Goal: Information Seeking & Learning: Learn about a topic

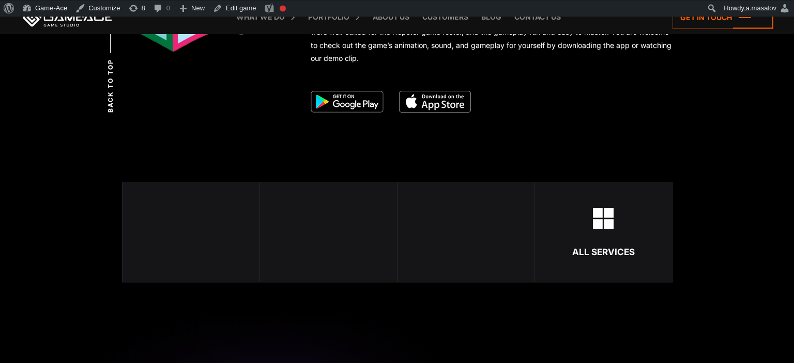
scroll to position [1856, 0]
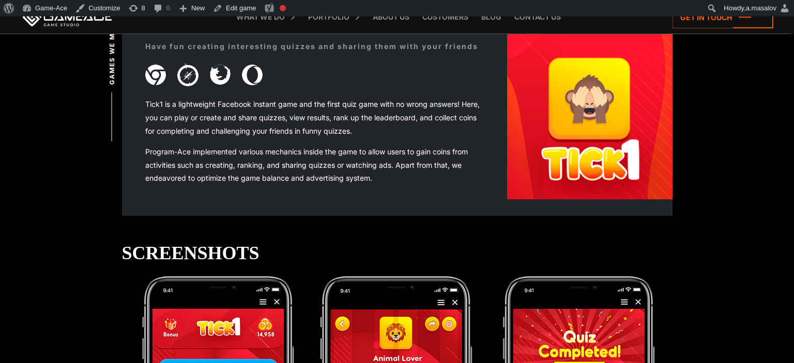
scroll to position [327, 0]
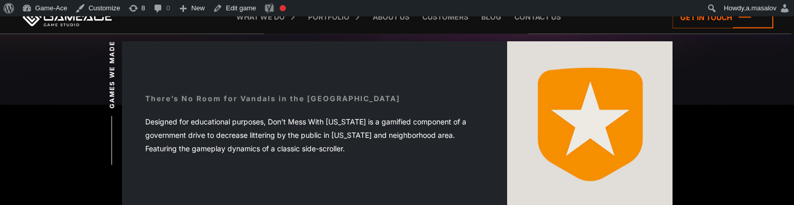
scroll to position [310, 0]
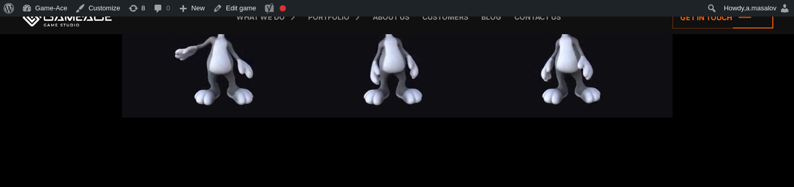
scroll to position [1638, 0]
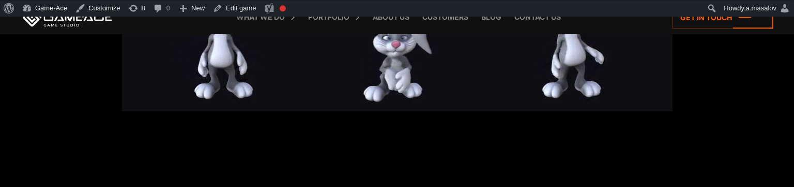
scroll to position [1528, 0]
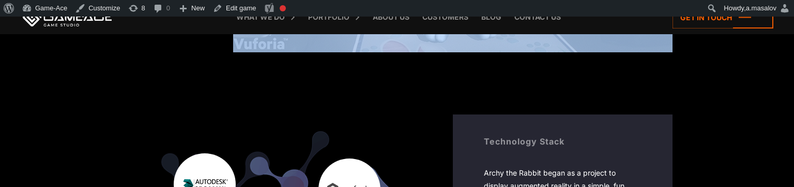
drag, startPoint x: 683, startPoint y: 185, endPoint x: 681, endPoint y: 243, distance: 57.9
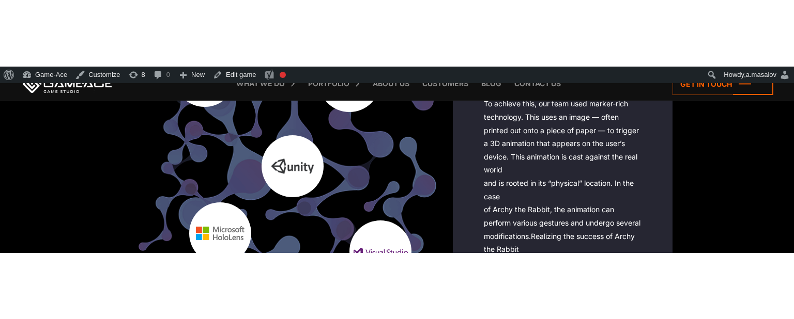
scroll to position [2571, 0]
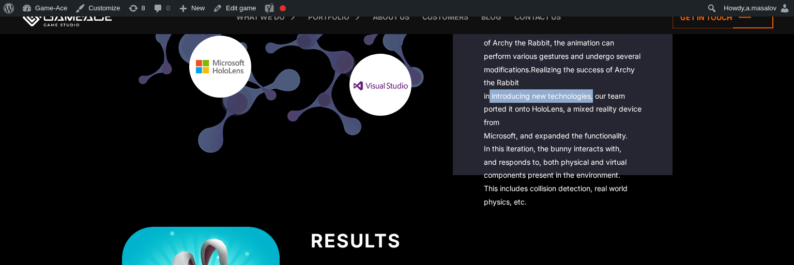
drag, startPoint x: 485, startPoint y: 96, endPoint x: 591, endPoint y: 97, distance: 106.0
click at [591, 97] on div "Archy the Rabbit began as a project to display augmented reality in a simple, f…" at bounding box center [563, 50] width 158 height 318
copy div "n introducing new technologies"
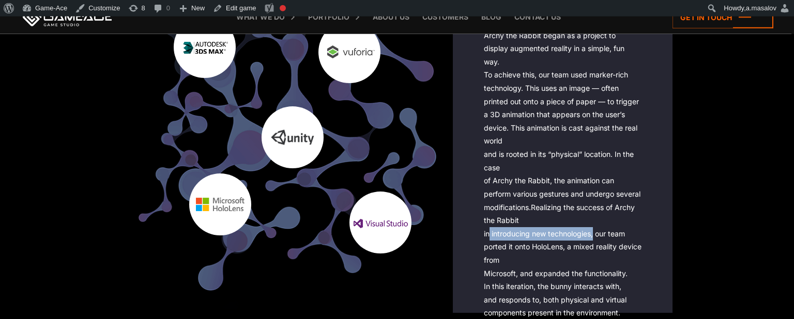
scroll to position [2407, 0]
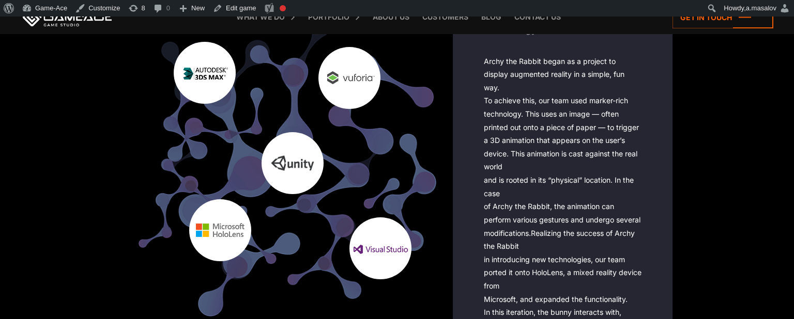
click at [554, 181] on div "Archy the Rabbit began as a project to display augmented reality in a simple, f…" at bounding box center [563, 214] width 158 height 318
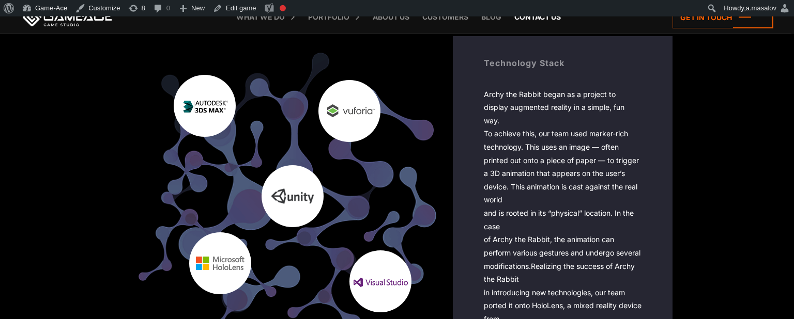
scroll to position [2353, 0]
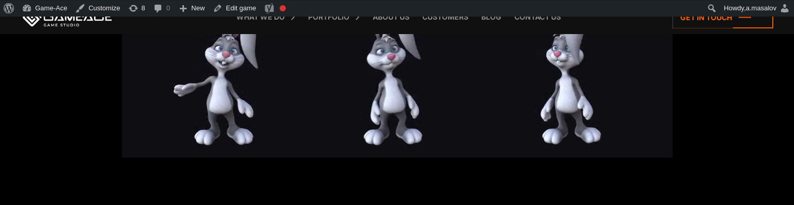
scroll to position [1425, 0]
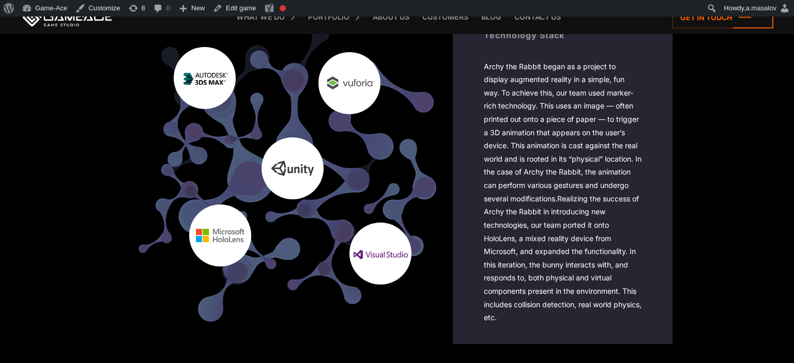
scroll to position [2382, 0]
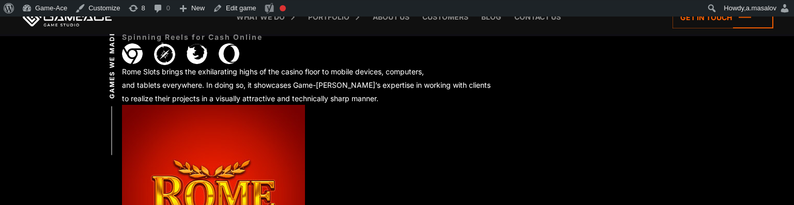
scroll to position [382, 0]
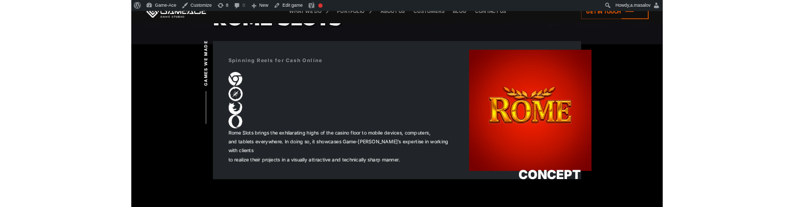
scroll to position [327, 0]
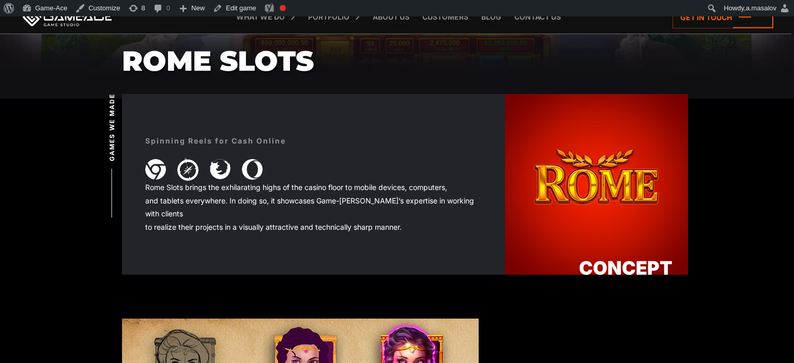
scroll to position [273, 0]
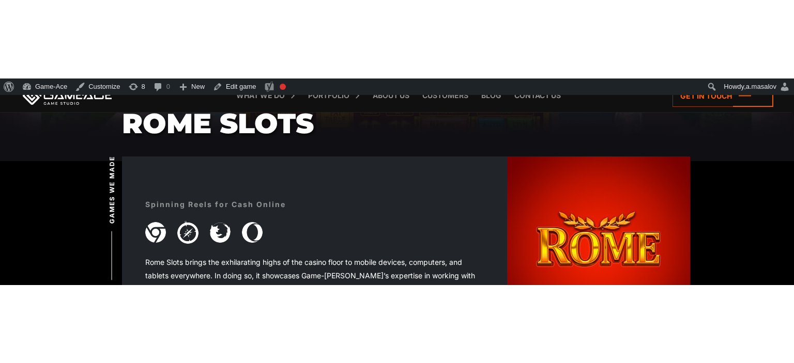
scroll to position [327, 0]
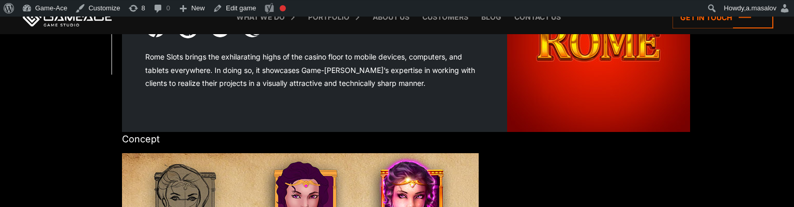
scroll to position [436, 0]
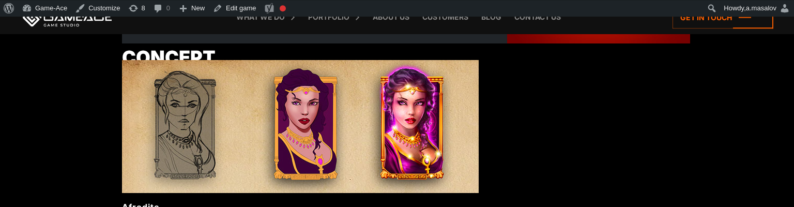
scroll to position [491, 0]
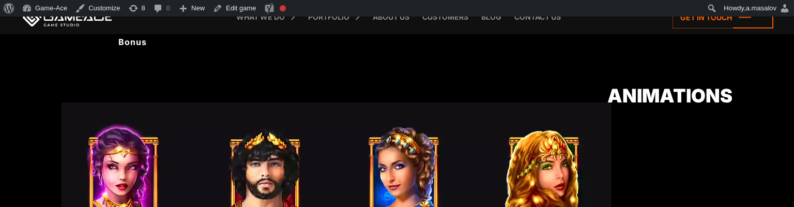
scroll to position [819, 0]
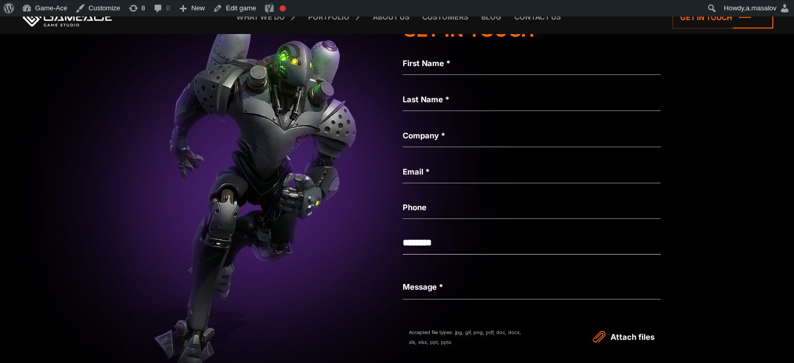
scroll to position [2675, 0]
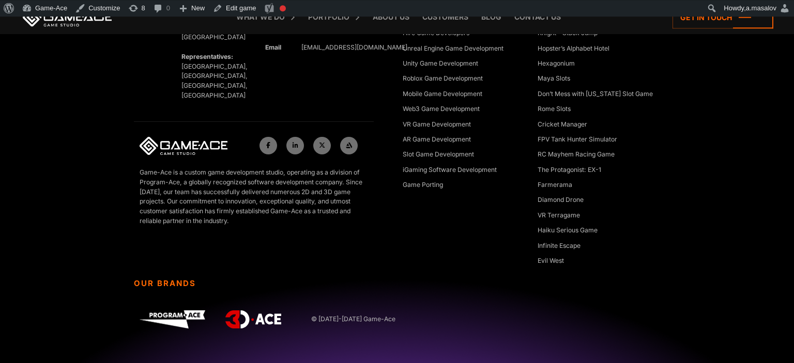
scroll to position [3017, 0]
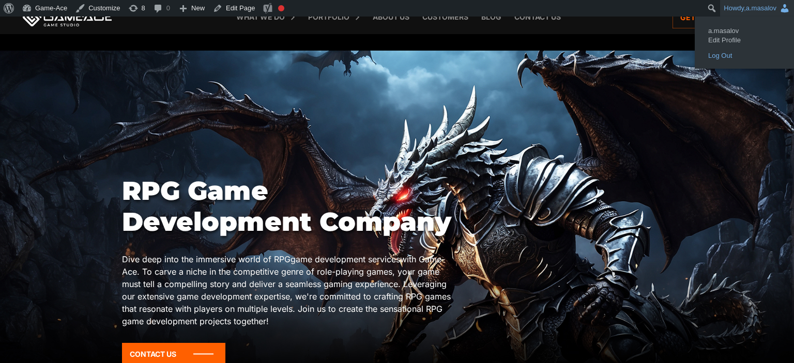
click at [735, 52] on link "Log Out" at bounding box center [744, 55] width 83 height 13
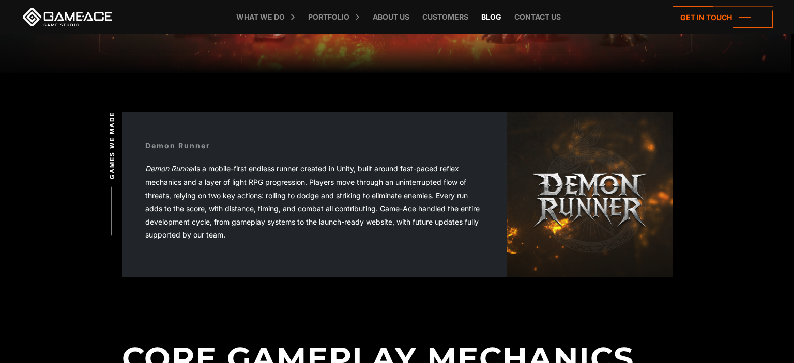
scroll to position [54, 0]
